Goal: Information Seeking & Learning: Learn about a topic

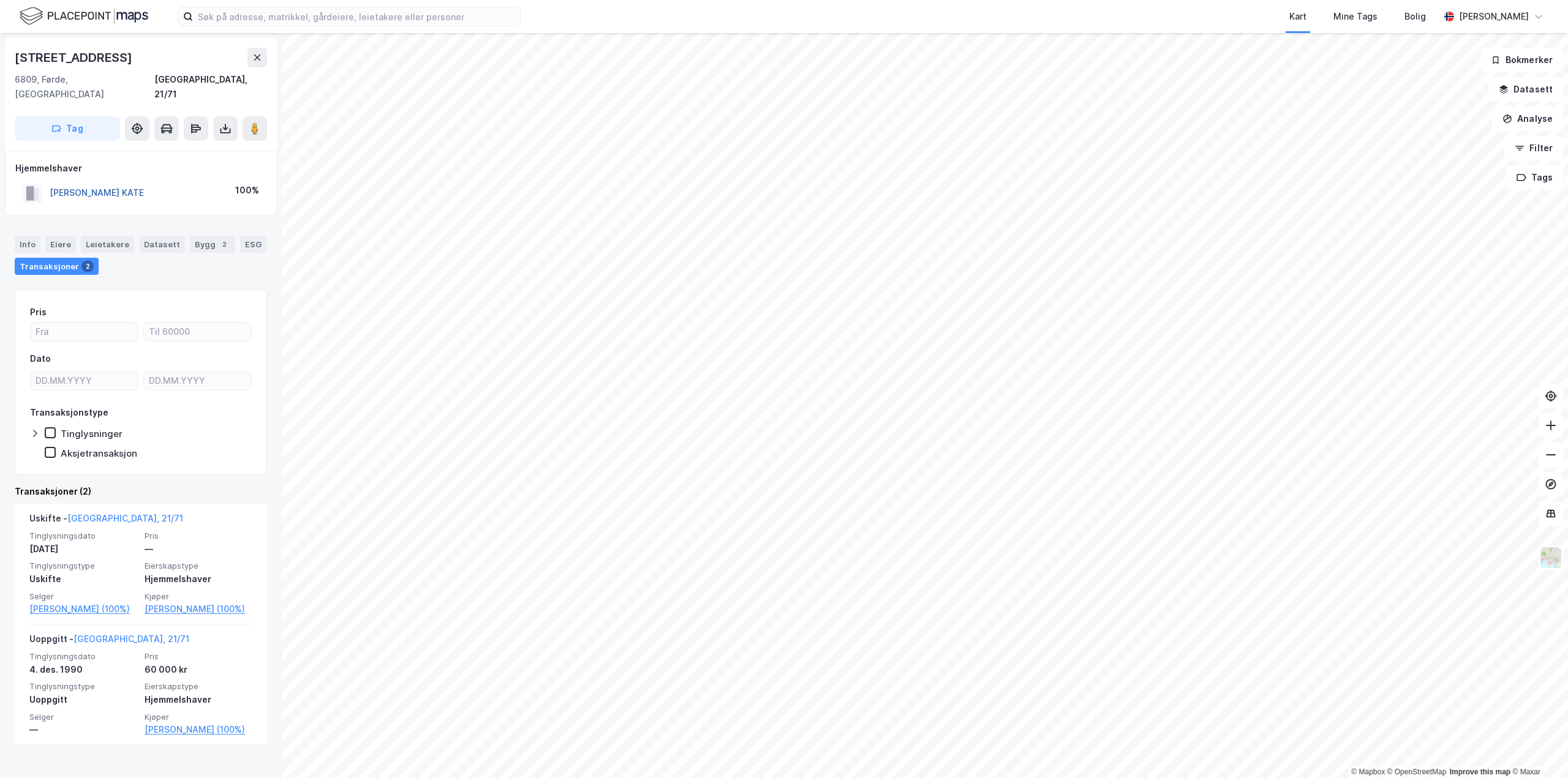
click at [0, 0] on button "[PERSON_NAME] KATE" at bounding box center [0, 0] width 0 height 0
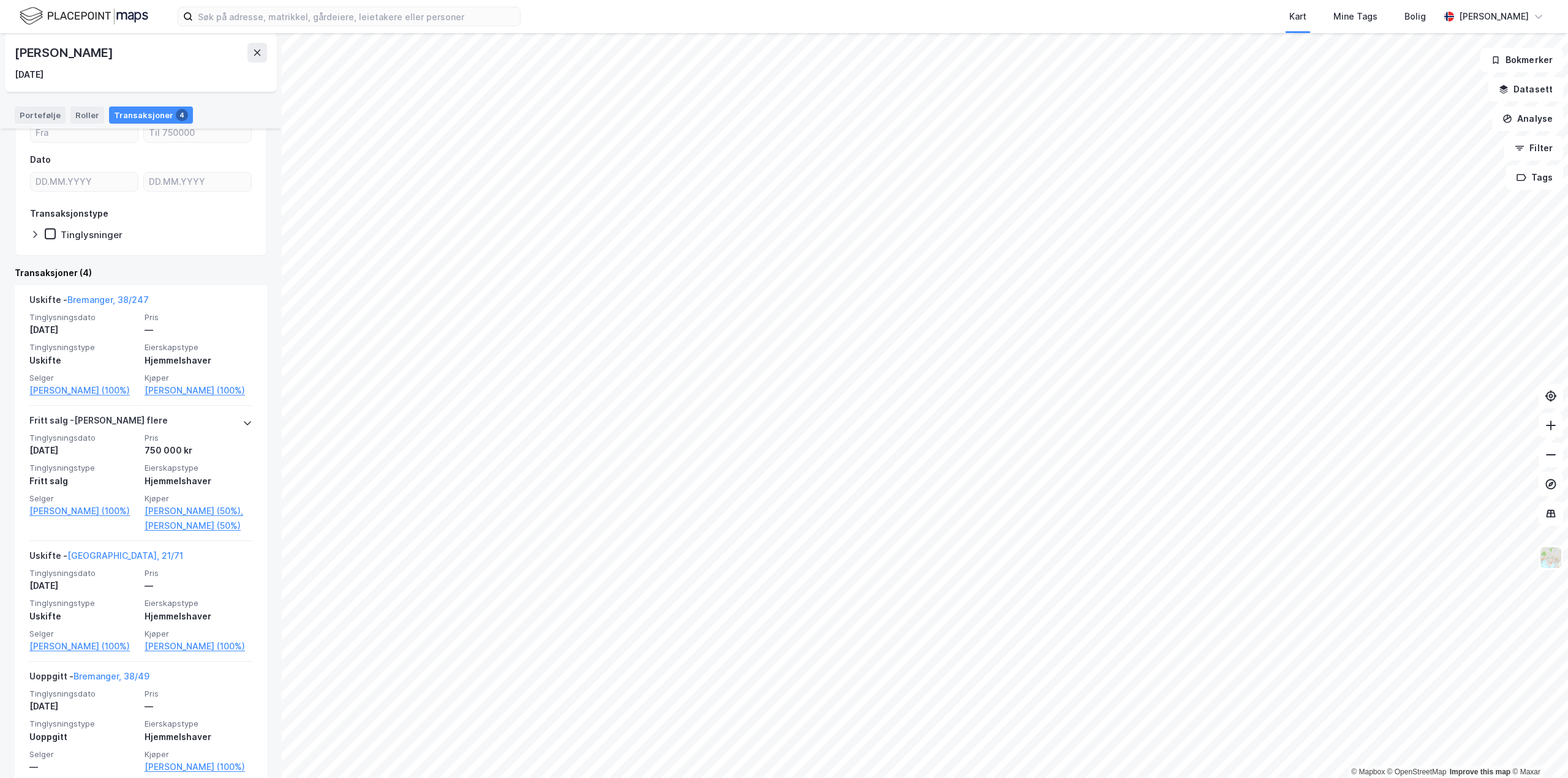
scroll to position [170, 0]
